Goal: Information Seeking & Learning: Learn about a topic

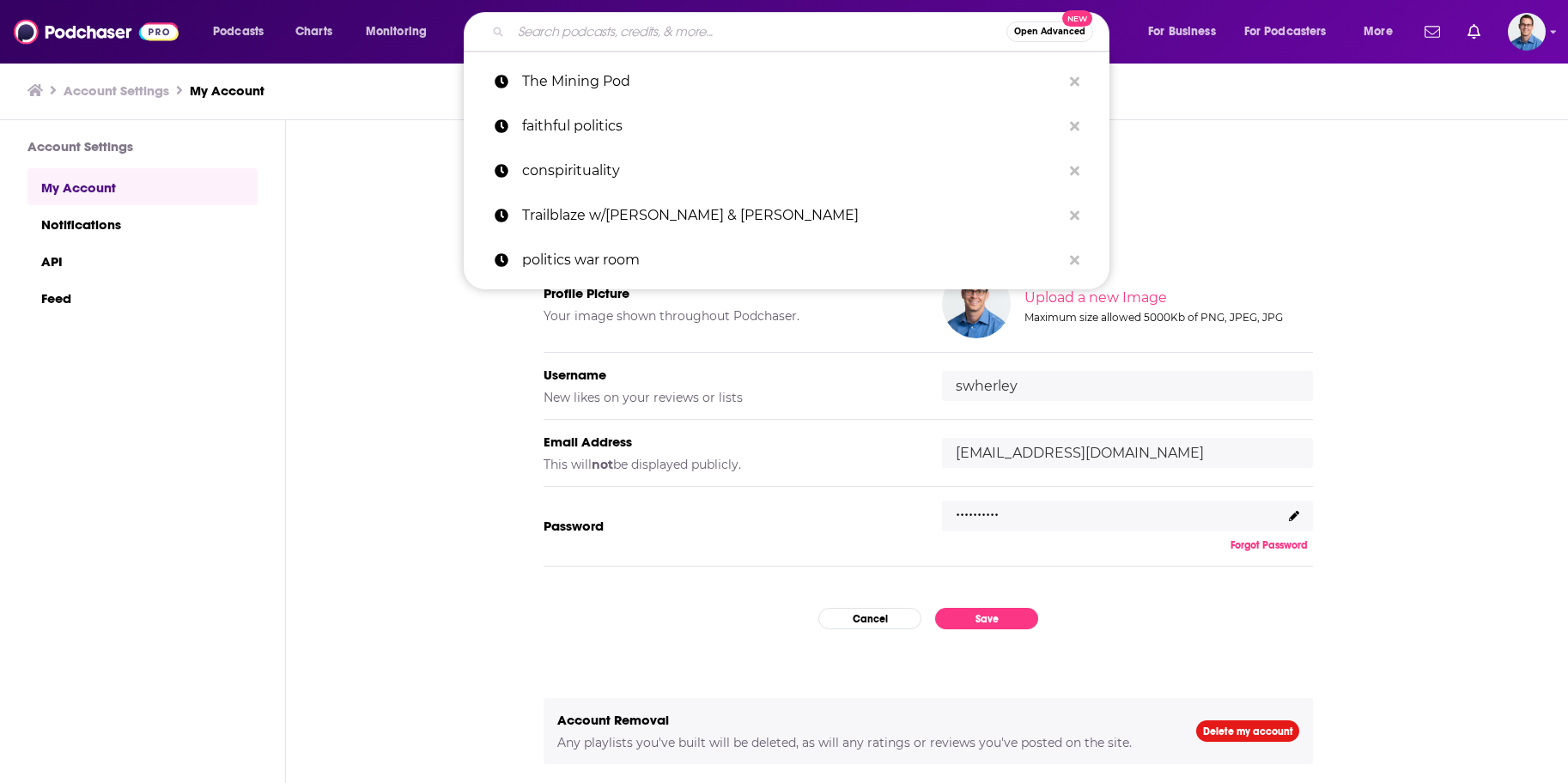
click at [553, 27] on input "Search podcasts, credits, & more..." at bounding box center [758, 31] width 495 height 27
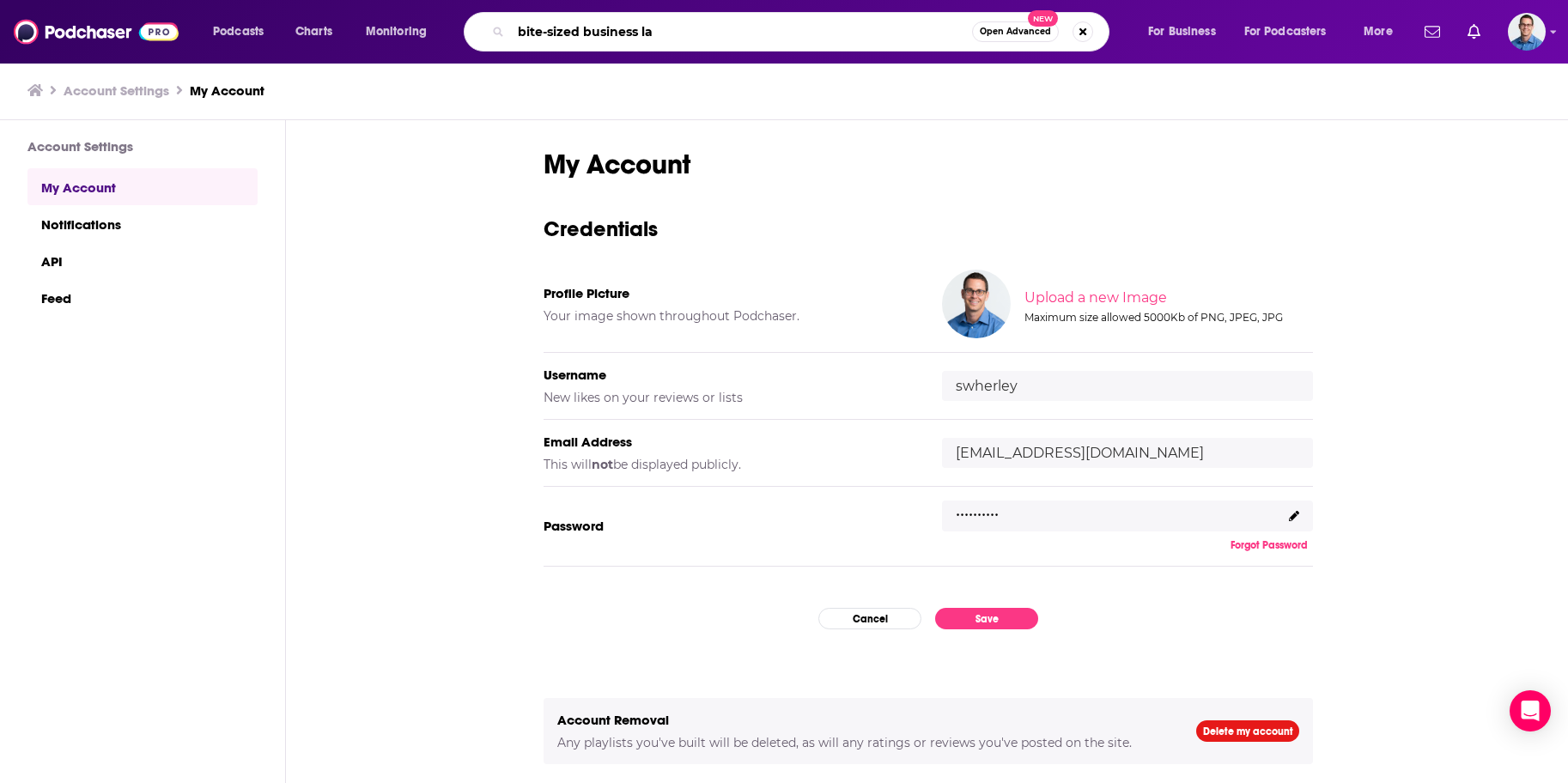
type input "bite-sized business law"
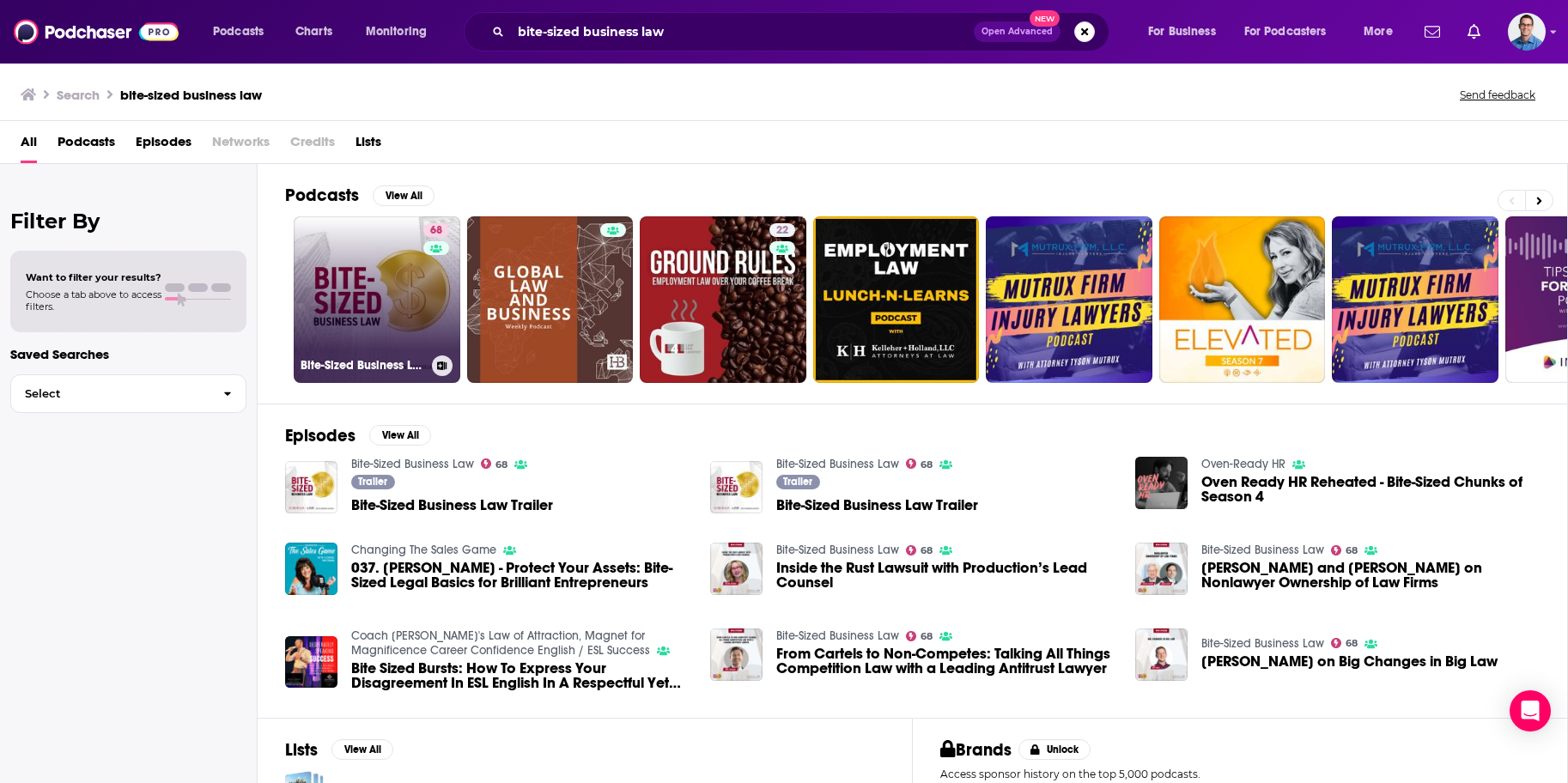
click at [336, 294] on link "68 Bite-Sized Business Law" at bounding box center [377, 299] width 166 height 166
